Goal: Navigation & Orientation: Find specific page/section

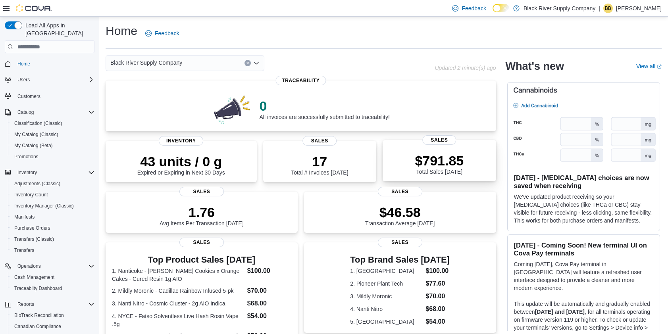
click at [417, 143] on div "$791.85 Total Sales Today Sales" at bounding box center [438, 160] width 113 height 41
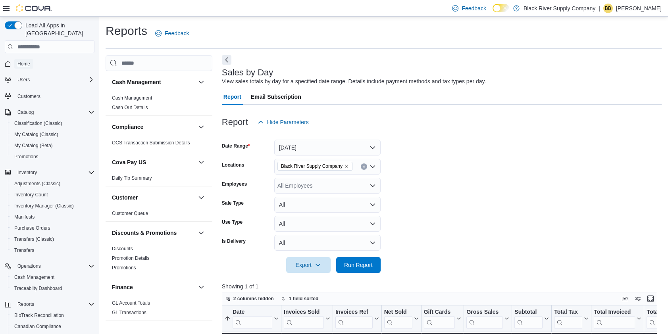
click at [27, 61] on span "Home" at bounding box center [23, 64] width 13 height 6
